Goal: Book appointment/travel/reservation

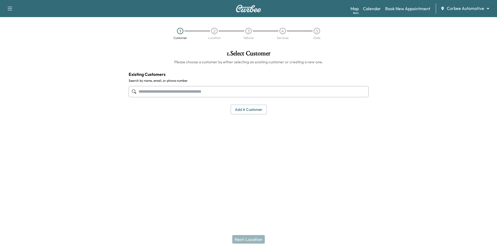
click at [197, 121] on div "1 . Select Customer Please choose a customer by either selecting an existing cu…" at bounding box center [248, 108] width 248 height 125
click at [330, 91] on input "text" at bounding box center [249, 91] width 240 height 11
click at [250, 108] on button "Add a customer" at bounding box center [249, 110] width 36 height 10
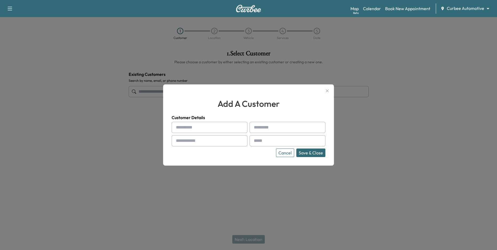
click at [214, 128] on input "text" at bounding box center [210, 127] width 76 height 11
type input "****"
type input "*******"
type input "**********"
click at [286, 141] on input "**********" at bounding box center [288, 140] width 76 height 11
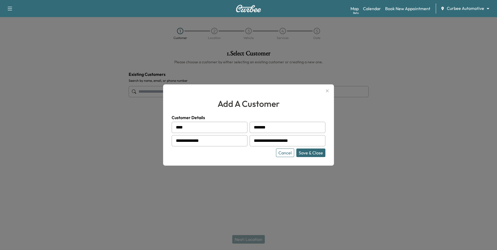
type input "**********"
click at [304, 152] on button "Save & Close" at bounding box center [310, 152] width 29 height 9
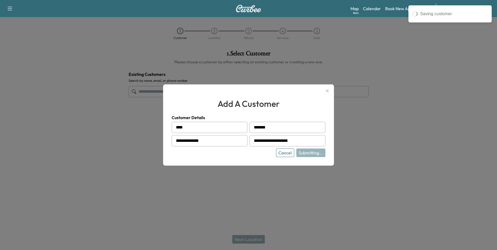
type input "**********"
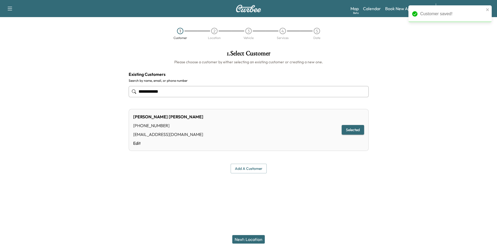
click at [252, 239] on button "Next: Location" at bounding box center [248, 239] width 33 height 9
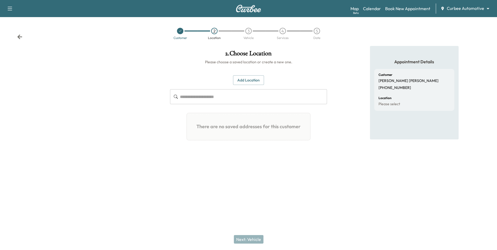
click at [251, 82] on button "Add Location" at bounding box center [248, 80] width 31 height 10
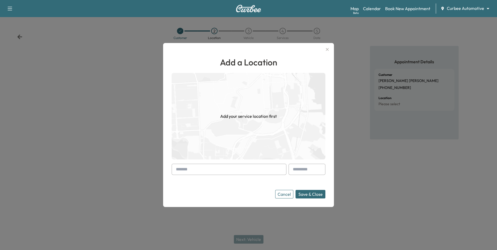
click at [247, 169] on input "text" at bounding box center [229, 169] width 115 height 11
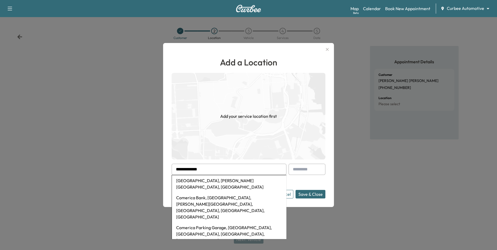
click at [237, 179] on li "[GEOGRAPHIC_DATA], [PERSON_NAME][GEOGRAPHIC_DATA], [GEOGRAPHIC_DATA]" at bounding box center [229, 183] width 114 height 17
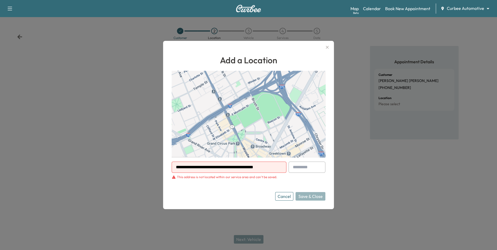
click at [227, 178] on div "This address is not located within our service area and can't be saved." at bounding box center [227, 177] width 100 height 4
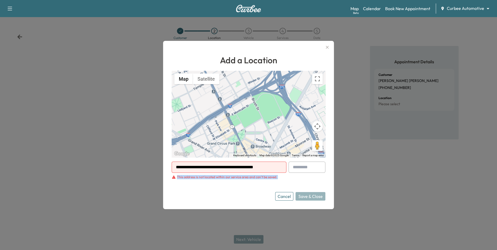
click at [227, 178] on div "This address is not located within our service area and can't be saved." at bounding box center [227, 177] width 100 height 4
click at [220, 167] on input "**********" at bounding box center [229, 166] width 115 height 11
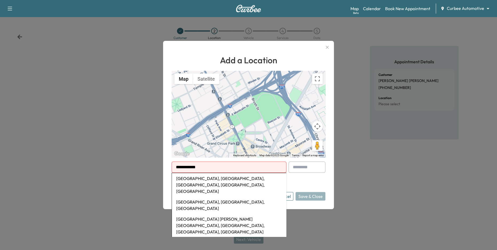
click at [243, 183] on li "[GEOGRAPHIC_DATA], [GEOGRAPHIC_DATA], [GEOGRAPHIC_DATA], [GEOGRAPHIC_DATA], [GE…" at bounding box center [229, 184] width 114 height 23
type input "**********"
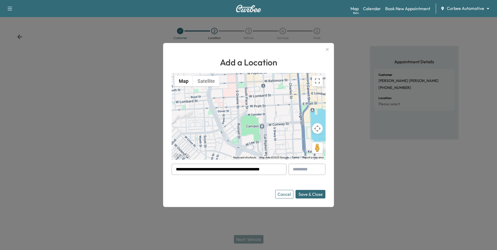
click at [321, 194] on button "Save & Close" at bounding box center [310, 194] width 30 height 9
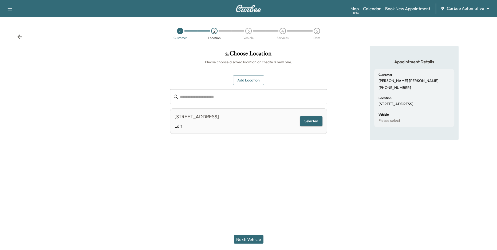
click at [254, 241] on button "Next: Vehicle" at bounding box center [249, 239] width 30 height 9
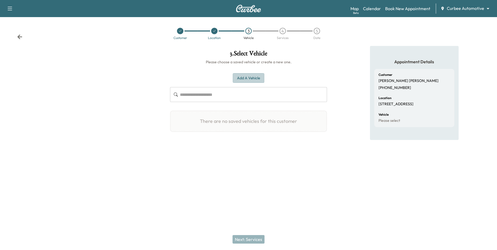
click at [248, 78] on button "Add a Vehicle" at bounding box center [248, 78] width 31 height 10
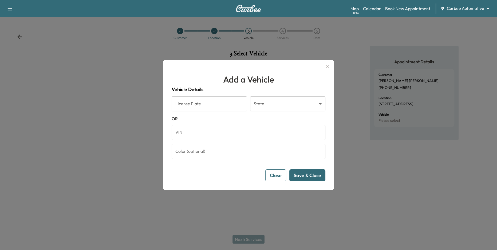
click at [196, 103] on input "License Plate" at bounding box center [209, 103] width 75 height 15
type input "*******"
click at [256, 105] on body "Support Log Out Map Beta Calendar Book New Appointment Curbee Automotive ******…" at bounding box center [248, 125] width 497 height 250
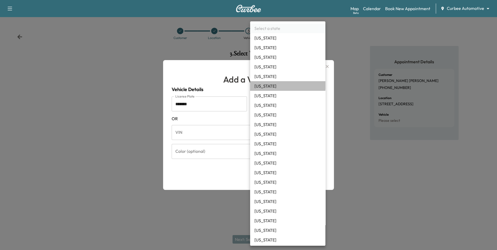
click at [274, 87] on li "[US_STATE]" at bounding box center [287, 86] width 75 height 10
type input "**"
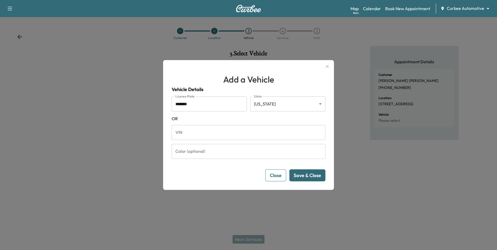
click at [303, 175] on button "Save & Close" at bounding box center [307, 175] width 36 height 12
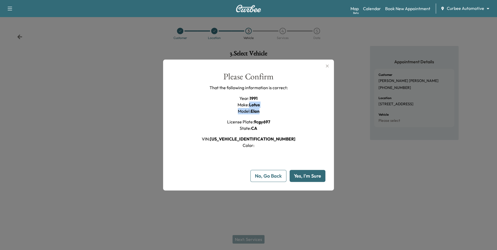
drag, startPoint x: 248, startPoint y: 104, endPoint x: 262, endPoint y: 111, distance: 15.6
click at [262, 111] on div "Year : 1991 Make : Lotus Model : Elan License Plate : 9cgy697 State : [US_STATE…" at bounding box center [249, 121] width 94 height 53
click at [289, 116] on div "Please Confirm That the following information is correct: Year : 1991 Make : Lo…" at bounding box center [249, 110] width 154 height 76
click at [307, 175] on button "Yes, I'm Sure" at bounding box center [308, 176] width 36 height 12
type input "**"
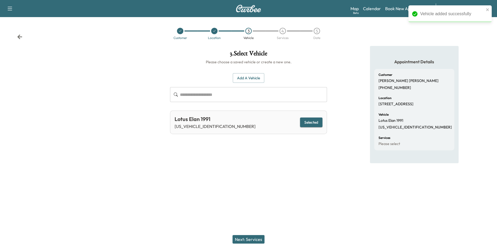
click at [253, 238] on button "Next: Services" at bounding box center [248, 239] width 32 height 9
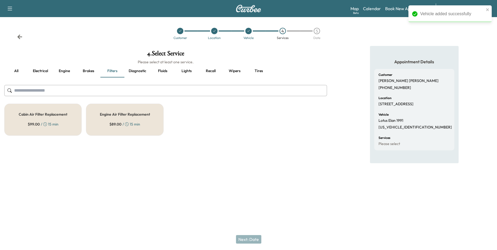
click at [15, 68] on button "all" at bounding box center [16, 71] width 24 height 13
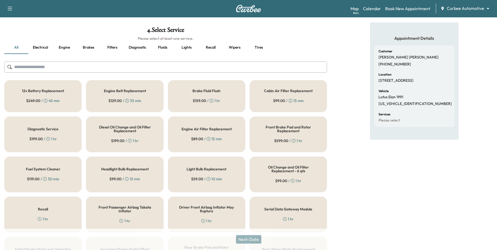
scroll to position [27, 0]
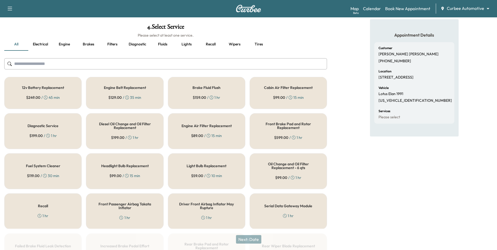
click at [337, 145] on div "Appointment Details Customer [PERSON_NAME] [PHONE_NUMBER] Location [STREET_ADDR…" at bounding box center [414, 200] width 166 height 363
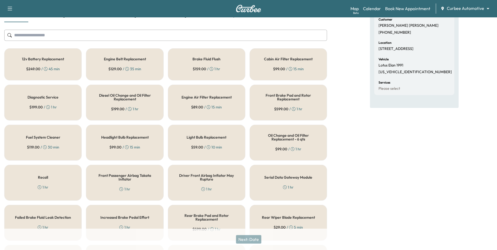
scroll to position [59, 0]
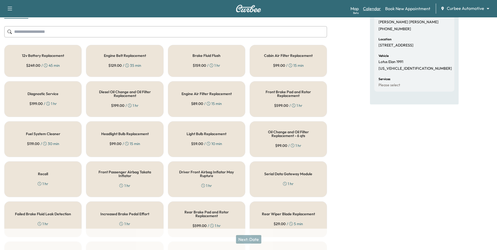
click at [378, 11] on link "Calendar" at bounding box center [372, 8] width 18 height 6
click at [69, 61] on div "12v Battery Replacement $ 249.00 / 45 min" at bounding box center [42, 61] width 77 height 32
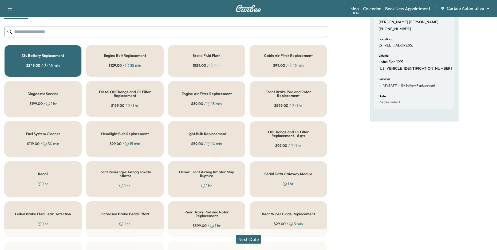
click at [120, 132] on h5 "Headlight Bulb Replacement" at bounding box center [125, 134] width 48 height 4
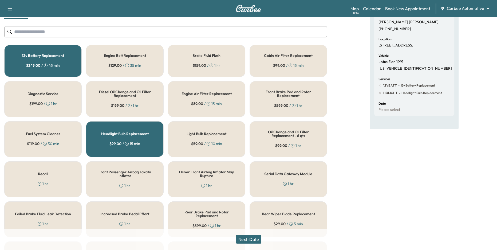
click at [249, 238] on button "Next: Date" at bounding box center [248, 239] width 25 height 9
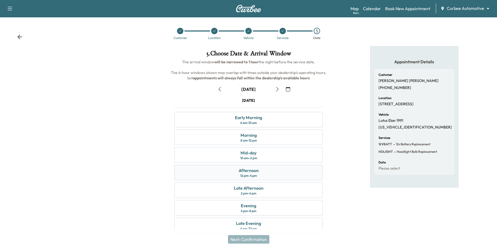
scroll to position [6, 0]
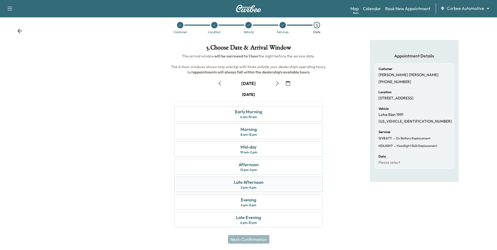
click at [260, 185] on div "Late Afternoon 2 pm - 6 pm" at bounding box center [248, 183] width 149 height 15
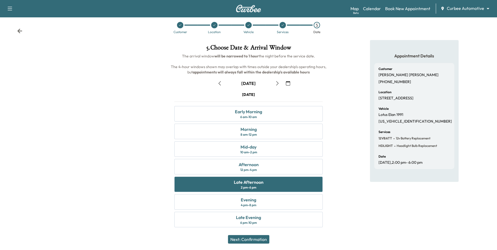
click at [262, 241] on button "Next: Confirmation" at bounding box center [248, 239] width 41 height 9
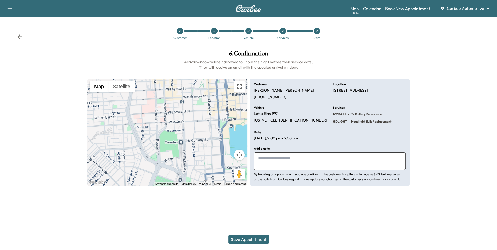
click at [259, 239] on button "Save Appointment" at bounding box center [248, 239] width 40 height 9
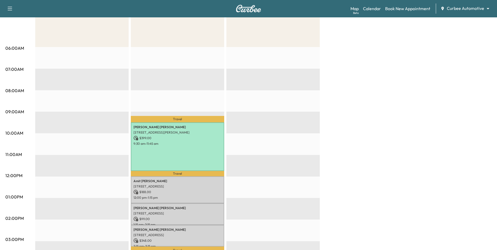
scroll to position [72, 0]
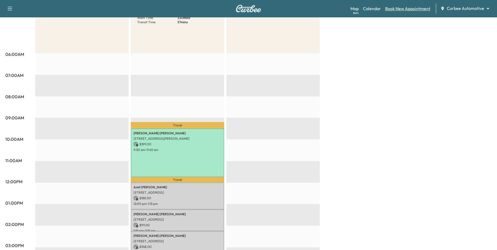
click at [397, 8] on link "Book New Appointment" at bounding box center [407, 8] width 45 height 6
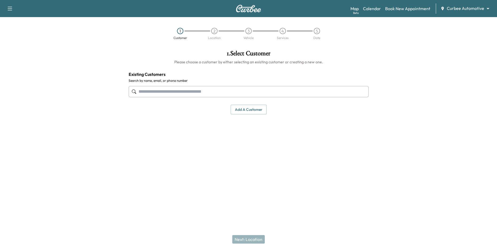
click at [224, 90] on input "text" at bounding box center [249, 91] width 240 height 11
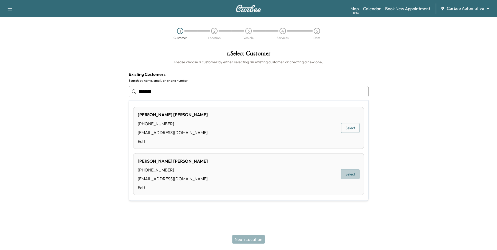
click at [354, 174] on button "Select" at bounding box center [350, 174] width 18 height 10
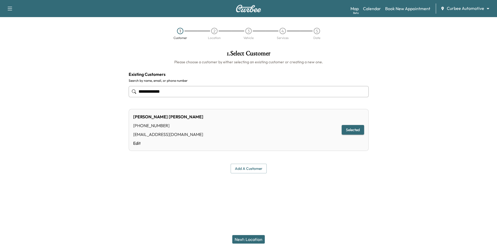
type input "**********"
click at [249, 238] on button "Next: Location" at bounding box center [248, 239] width 33 height 9
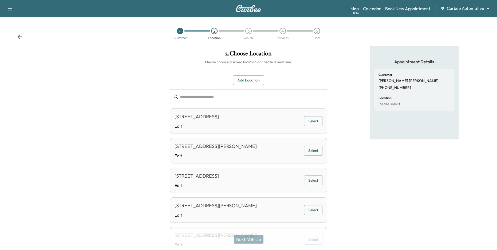
scroll to position [64, 0]
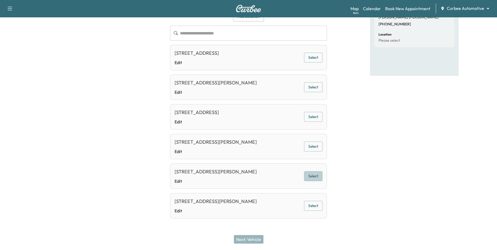
click at [316, 176] on button "Select" at bounding box center [313, 176] width 18 height 10
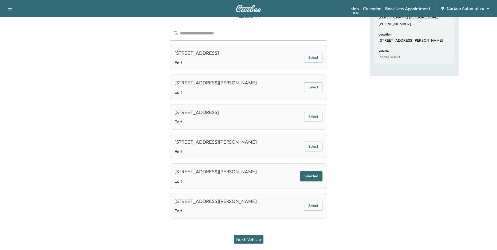
click at [243, 243] on button "Next: Vehicle" at bounding box center [249, 239] width 30 height 9
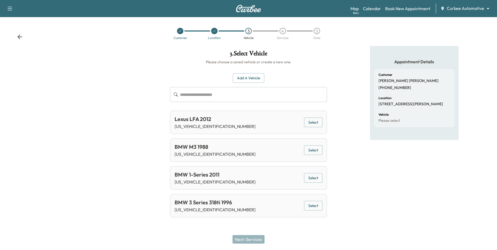
scroll to position [0, 0]
click at [316, 152] on button "Select" at bounding box center [313, 150] width 18 height 10
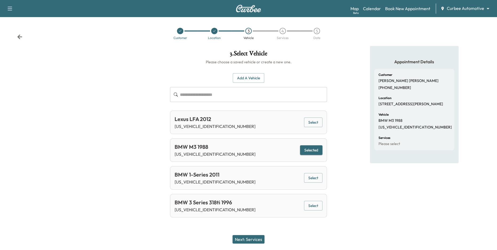
click at [251, 236] on button "Next: Services" at bounding box center [248, 239] width 32 height 9
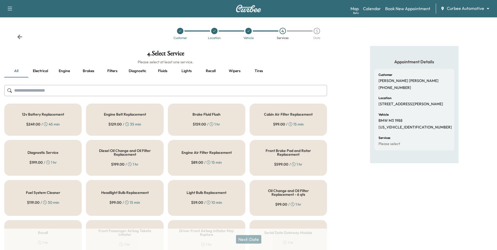
click at [19, 35] on icon at bounding box center [19, 36] width 5 height 5
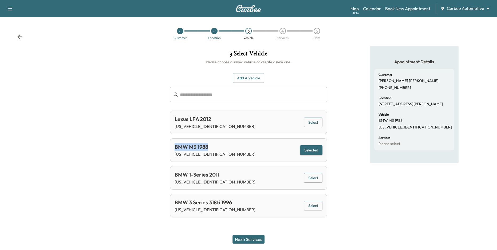
drag, startPoint x: 215, startPoint y: 147, endPoint x: 174, endPoint y: 147, distance: 41.4
click at [175, 147] on div "BMW M3 1988" at bounding box center [215, 147] width 81 height 8
drag, startPoint x: 246, startPoint y: 203, endPoint x: 172, endPoint y: 201, distance: 74.8
click at [172, 201] on div "BMW 3 Series 318ti 1996 [US_VEHICLE_IDENTIFICATION_NUMBER] Select" at bounding box center [248, 205] width 157 height 23
click at [251, 242] on button "Next: Services" at bounding box center [248, 239] width 32 height 9
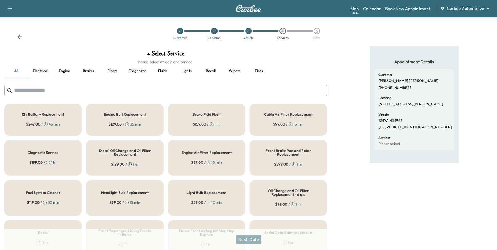
click at [122, 188] on div "Headlight Bulb Replacement $ 99.00 / 15 min" at bounding box center [124, 198] width 77 height 36
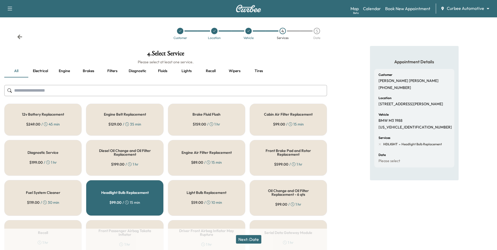
click at [210, 164] on div "$ 89.00 / 15 min" at bounding box center [206, 162] width 31 height 5
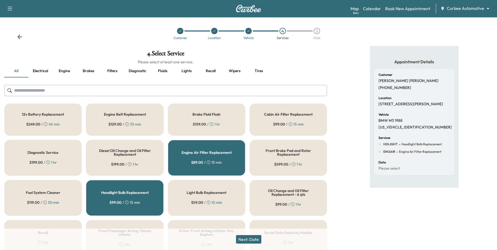
click at [248, 238] on button "Next: Date" at bounding box center [248, 239] width 25 height 9
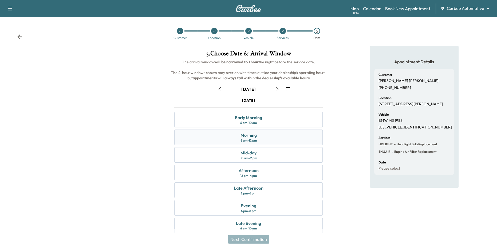
click at [293, 142] on div "Morning 8 am - 12 pm" at bounding box center [248, 136] width 149 height 15
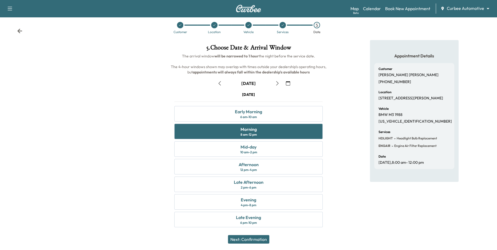
scroll to position [6, 0]
click at [261, 240] on button "Next: Confirmation" at bounding box center [248, 239] width 41 height 9
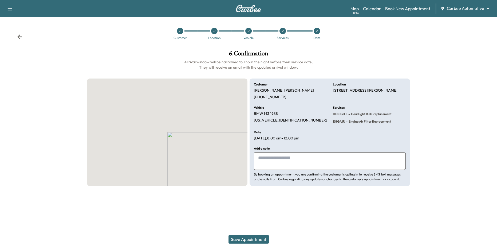
scroll to position [0, 0]
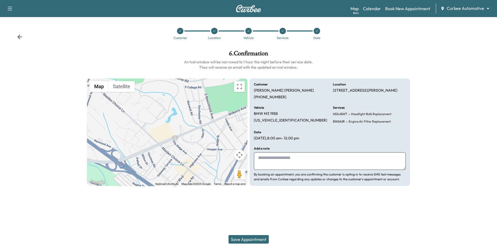
click at [247, 240] on button "Save Appointment" at bounding box center [248, 239] width 40 height 9
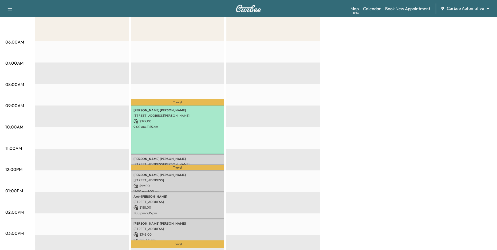
scroll to position [12, 0]
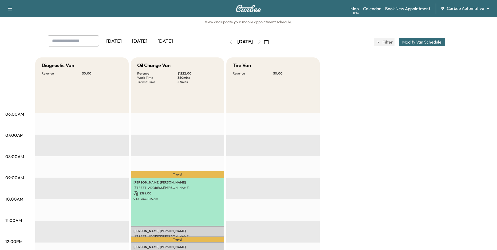
click at [262, 41] on icon "button" at bounding box center [259, 42] width 4 height 4
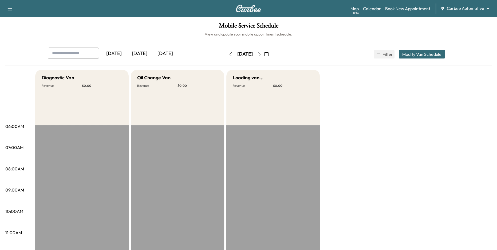
click at [262, 54] on icon "button" at bounding box center [259, 54] width 4 height 4
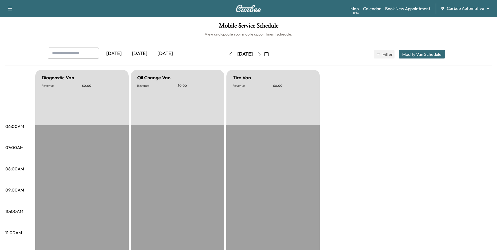
click at [262, 54] on icon "button" at bounding box center [259, 54] width 4 height 4
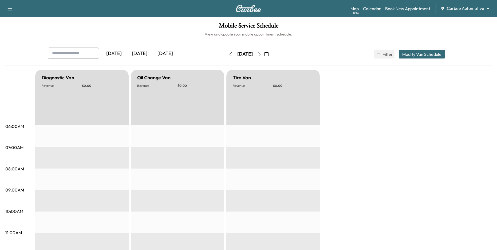
click at [143, 56] on div "[DATE]" at bounding box center [140, 54] width 26 height 12
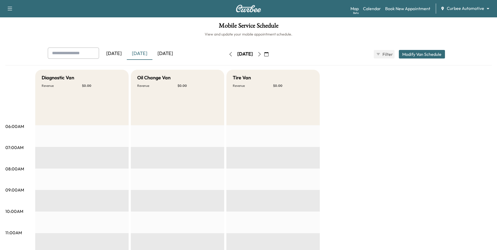
click at [262, 55] on icon "button" at bounding box center [259, 54] width 4 height 4
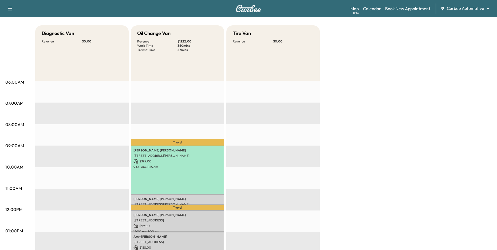
scroll to position [109, 0]
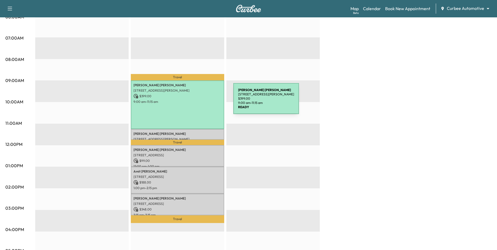
click at [191, 101] on p "9:00 am - 11:15 am" at bounding box center [177, 102] width 88 height 4
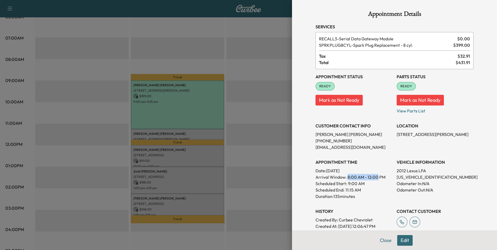
drag, startPoint x: 347, startPoint y: 177, endPoint x: 377, endPoint y: 177, distance: 30.4
click at [377, 177] on span "8:00 AM - 12:00 PM" at bounding box center [367, 177] width 38 height 6
click at [292, 181] on div "Appointment Details Services RECALL3 - Serial Data Gateway Module $ 0.00 SPRKPL…" at bounding box center [394, 125] width 205 height 250
click at [267, 160] on div at bounding box center [248, 125] width 497 height 250
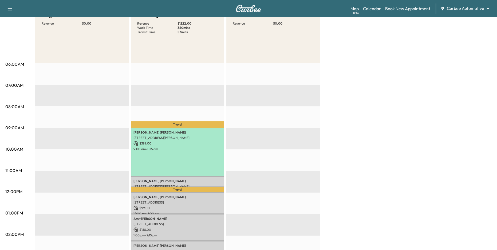
scroll to position [0, 0]
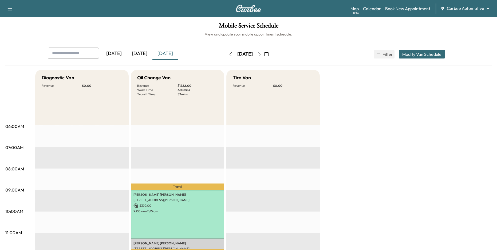
click at [228, 55] on icon "button" at bounding box center [230, 54] width 4 height 4
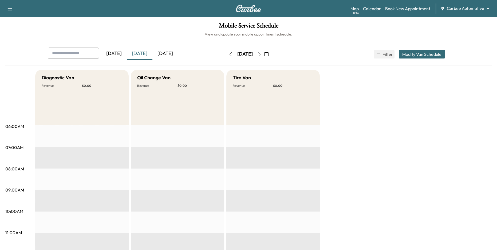
click at [121, 58] on div "[DATE]" at bounding box center [114, 54] width 26 height 12
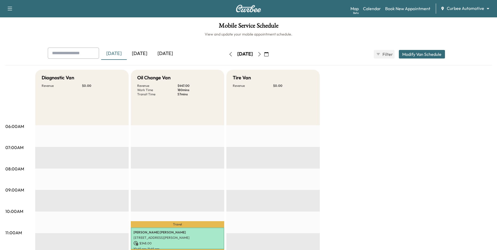
scroll to position [109, 0]
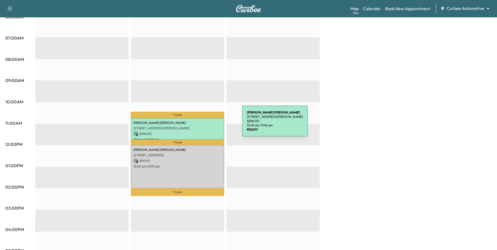
click at [202, 124] on p "[PERSON_NAME]" at bounding box center [177, 123] width 88 height 4
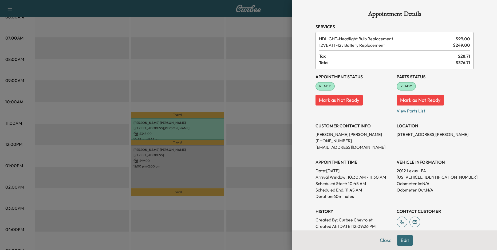
scroll to position [14, 0]
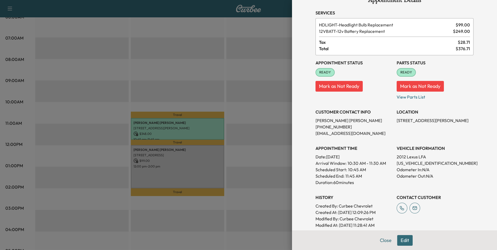
drag, startPoint x: 347, startPoint y: 163, endPoint x: 386, endPoint y: 163, distance: 39.8
click at [386, 163] on p "Arrival Window: 10:30 AM - 11:30 AM" at bounding box center [353, 163] width 77 height 6
click at [386, 164] on p "Arrival Window: 10:30 AM - 11:30 AM" at bounding box center [353, 163] width 77 height 6
click at [416, 208] on icon at bounding box center [414, 208] width 11 height 11
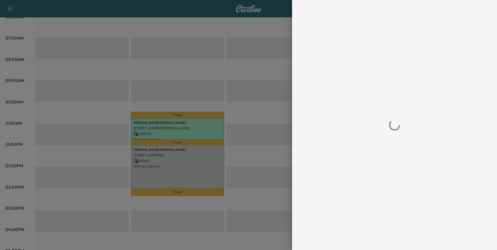
scroll to position [0, 0]
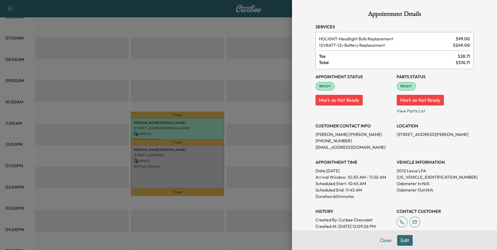
click at [260, 163] on div at bounding box center [248, 125] width 497 height 250
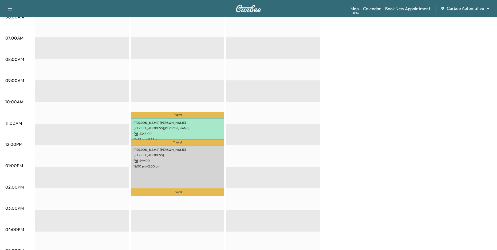
click at [469, 8] on body "Support Log Out Map Beta Calendar Book New Appointment Curbee Automotive ******…" at bounding box center [248, 16] width 497 height 250
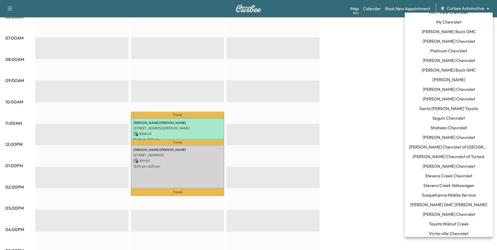
scroll to position [433, 0]
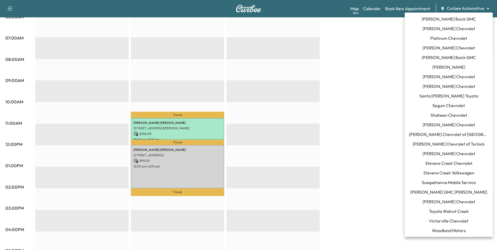
click at [455, 200] on span "[PERSON_NAME] Chevrolet" at bounding box center [449, 201] width 53 height 6
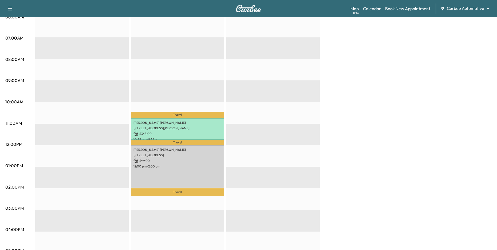
scroll to position [0, 0]
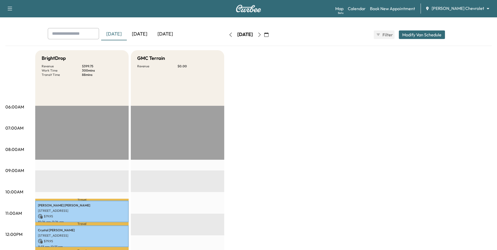
scroll to position [9, 0]
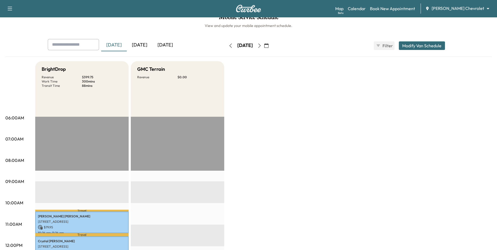
click at [139, 48] on div "[DATE]" at bounding box center [140, 45] width 26 height 12
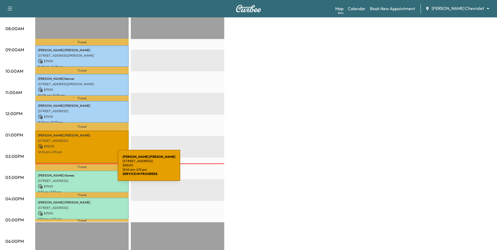
scroll to position [140, 0]
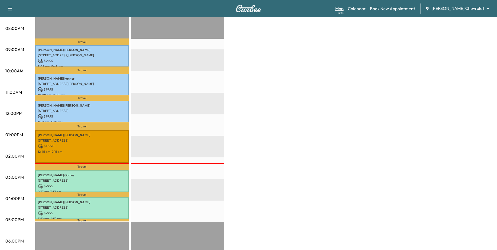
click at [344, 8] on link "Map Beta" at bounding box center [339, 8] width 8 height 6
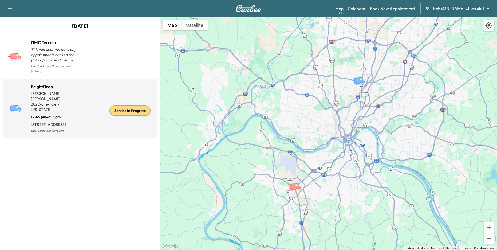
click at [72, 120] on p "[STREET_ADDRESS]" at bounding box center [55, 123] width 49 height 7
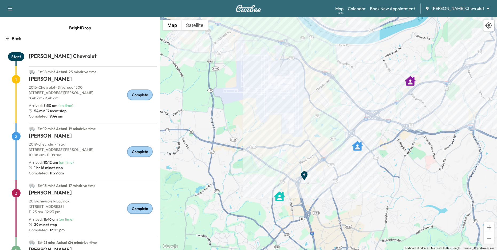
drag, startPoint x: 357, startPoint y: 189, endPoint x: 352, endPoint y: 182, distance: 8.8
click at [352, 182] on div "To activate drag with keyboard, press Alt + Enter. Once in keyboard drag state,…" at bounding box center [328, 133] width 337 height 233
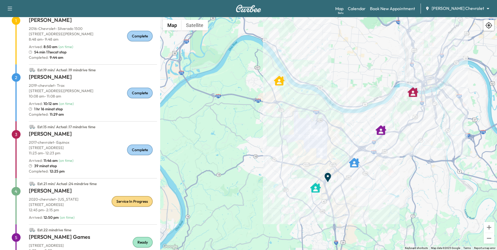
scroll to position [60, 0]
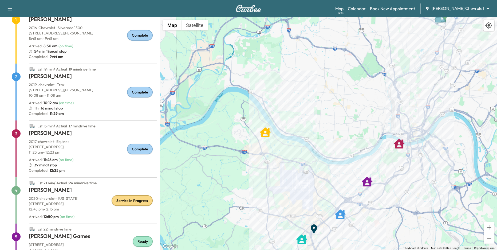
drag, startPoint x: 438, startPoint y: 65, endPoint x: 424, endPoint y: 118, distance: 55.0
click at [424, 118] on div "To activate drag with keyboard, press Alt + Enter. Once in keyboard drag state,…" at bounding box center [328, 133] width 337 height 233
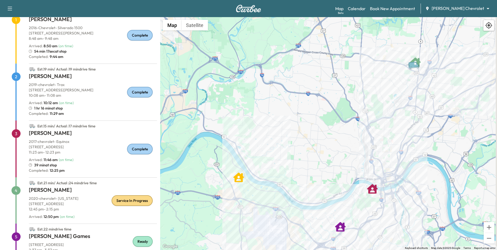
drag, startPoint x: 452, startPoint y: 44, endPoint x: 425, endPoint y: 90, distance: 53.7
click at [425, 90] on div "To activate drag with keyboard, press Alt + Enter. Once in keyboard drag state,…" at bounding box center [328, 133] width 337 height 233
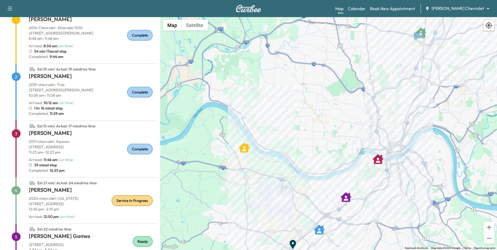
drag, startPoint x: 382, startPoint y: 216, endPoint x: 388, endPoint y: 187, distance: 30.2
click at [388, 187] on div "To activate drag with keyboard, press Alt + Enter. Once in keyboard drag state,…" at bounding box center [328, 133] width 337 height 233
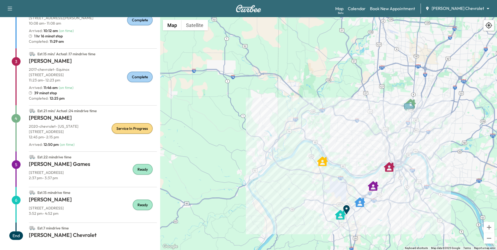
scroll to position [0, 0]
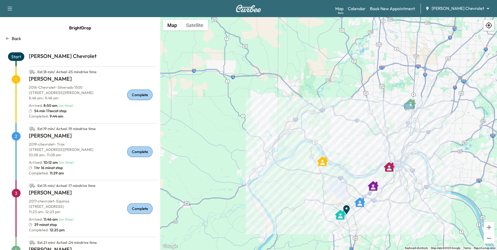
click at [6, 38] on icon at bounding box center [7, 38] width 4 height 4
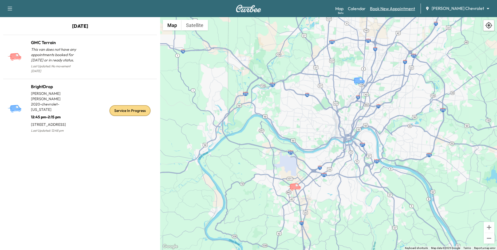
click at [400, 9] on link "Book New Appointment" at bounding box center [392, 8] width 45 height 6
click at [401, 11] on link "Book New Appointment" at bounding box center [392, 8] width 45 height 6
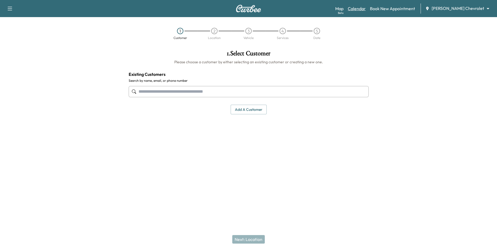
click at [366, 9] on link "Calendar" at bounding box center [357, 8] width 18 height 6
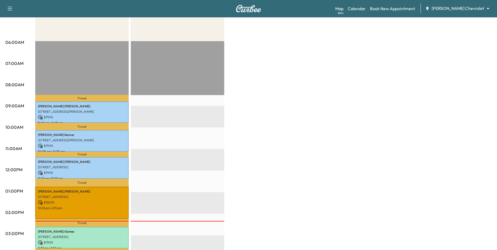
scroll to position [29, 0]
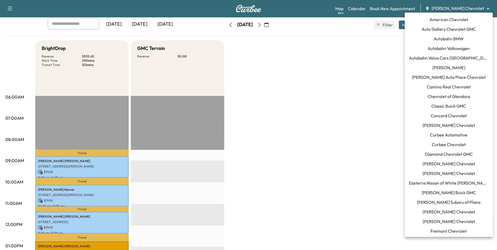
click at [468, 10] on body "Support Log Out Map Beta Calendar Book New Appointment [PERSON_NAME] Chevrolet …" at bounding box center [248, 96] width 497 height 250
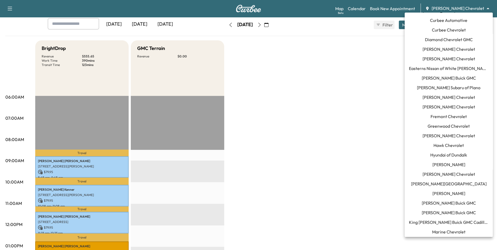
scroll to position [96, 0]
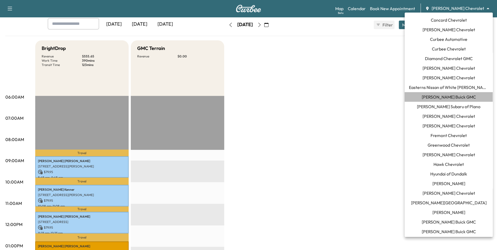
click at [450, 98] on span "[PERSON_NAME] Buick GMC" at bounding box center [449, 97] width 54 height 6
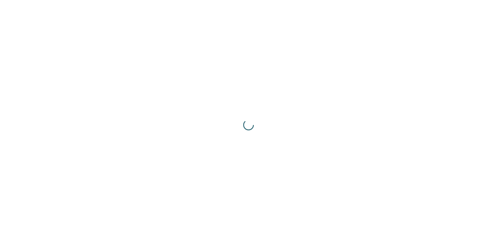
scroll to position [0, 0]
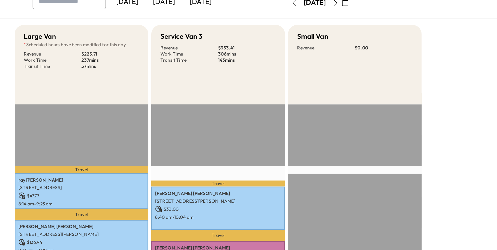
scroll to position [34, 0]
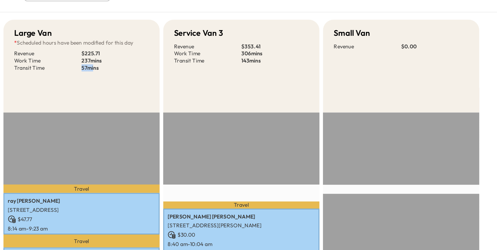
drag, startPoint x: 81, startPoint y: 64, endPoint x: 89, endPoint y: 64, distance: 8.3
click at [89, 64] on div "Revenue $ 225.71 Work Time 237 mins Transit Time 57 mins" at bounding box center [82, 59] width 81 height 13
drag, startPoint x: 79, startPoint y: 57, endPoint x: 86, endPoint y: 57, distance: 7.2
click at [86, 57] on div "Revenue $ 225.71 Work Time 237 mins Transit Time 57 mins" at bounding box center [82, 59] width 81 height 13
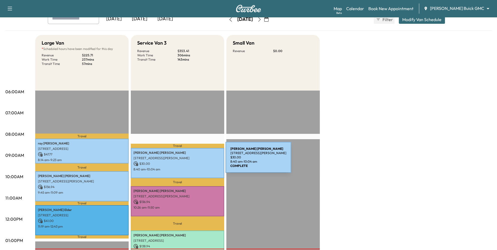
click at [186, 160] on div "[PERSON_NAME] [STREET_ADDRESS][PERSON_NAME] $ 30.00 8:40 am - 10:04 am" at bounding box center [177, 163] width 93 height 30
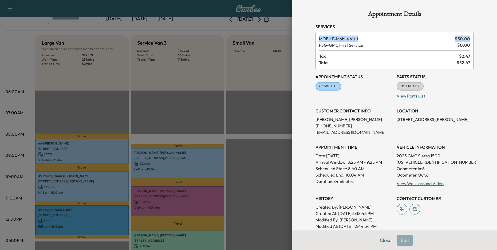
drag, startPoint x: 319, startPoint y: 37, endPoint x: 472, endPoint y: 37, distance: 153.5
click at [472, 37] on div "MOBILE - Mobile Visit $ 30.00 FSG - GMC First Service $ 0.00 Tax $ 2.47 Total $…" at bounding box center [394, 50] width 158 height 37
click at [243, 75] on div at bounding box center [248, 125] width 497 height 250
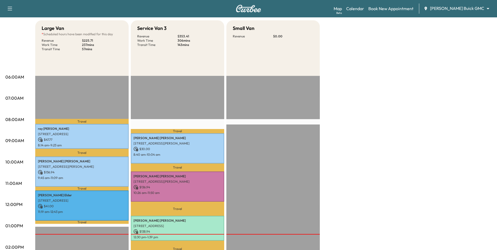
scroll to position [113, 0]
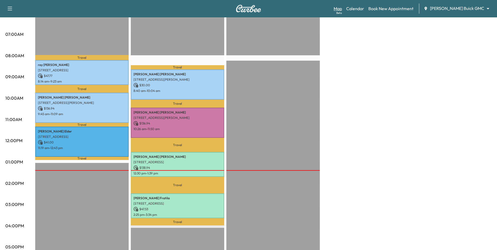
click at [342, 9] on link "Map Beta" at bounding box center [338, 8] width 8 height 6
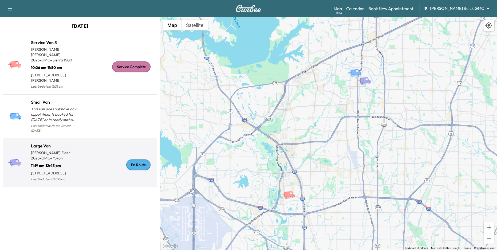
click at [95, 151] on div "En Route" at bounding box center [117, 165] width 75 height 36
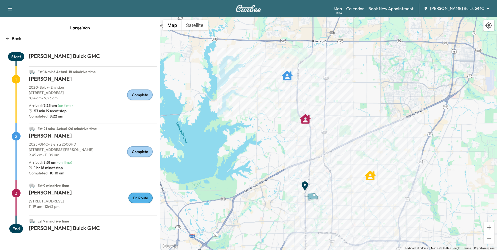
click at [9, 38] on icon at bounding box center [7, 38] width 4 height 4
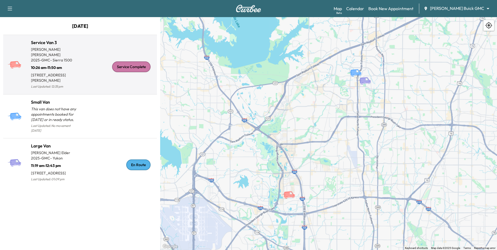
click at [91, 68] on div "Service Complete" at bounding box center [117, 67] width 75 height 46
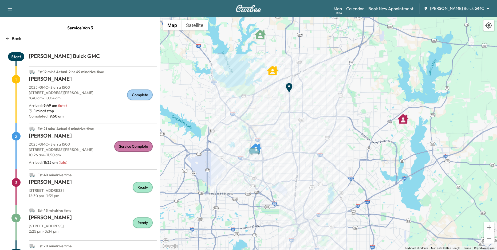
drag, startPoint x: 334, startPoint y: 170, endPoint x: 336, endPoint y: 133, distance: 37.1
click at [336, 133] on div "To activate drag with keyboard, press Alt + Enter. Once in keyboard drag state,…" at bounding box center [328, 133] width 337 height 233
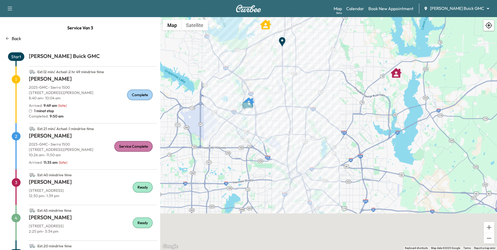
drag, startPoint x: 311, startPoint y: 167, endPoint x: 311, endPoint y: 125, distance: 41.9
click at [311, 125] on div "To activate drag with keyboard, press Alt + Enter. Once in keyboard drag state,…" at bounding box center [328, 133] width 337 height 233
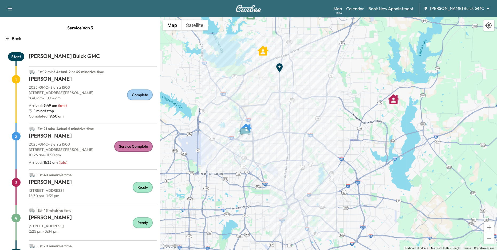
drag, startPoint x: 307, startPoint y: 158, endPoint x: 306, endPoint y: 177, distance: 18.8
click at [306, 177] on div "To activate drag with keyboard, press Alt + Enter. Once in keyboard drag state,…" at bounding box center [328, 133] width 337 height 233
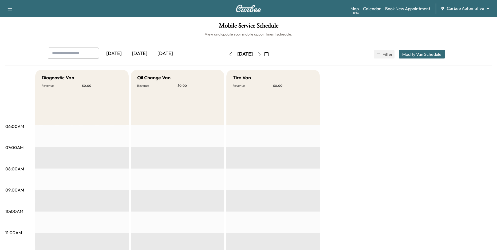
click at [262, 54] on icon "button" at bounding box center [259, 54] width 4 height 4
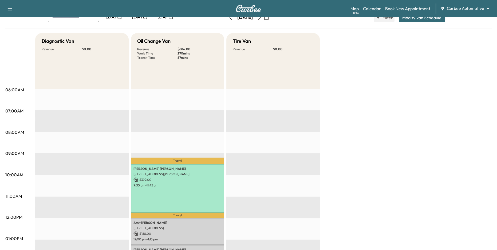
scroll to position [21, 0]
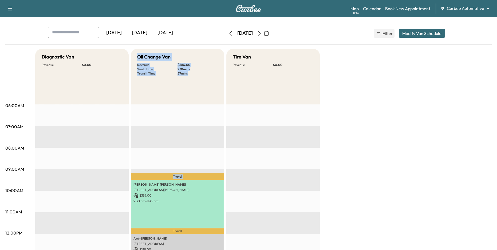
drag, startPoint x: 139, startPoint y: 56, endPoint x: 193, endPoint y: 113, distance: 78.9
click at [193, 113] on div "Oil Change Van Revenue $ 686.00 Work Time 270 mins Transit Time 57 mins Travel …" at bounding box center [177, 249] width 93 height 400
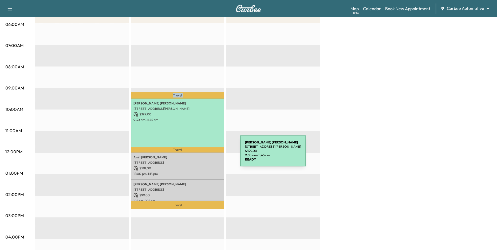
scroll to position [104, 0]
